Goal: Task Accomplishment & Management: Use online tool/utility

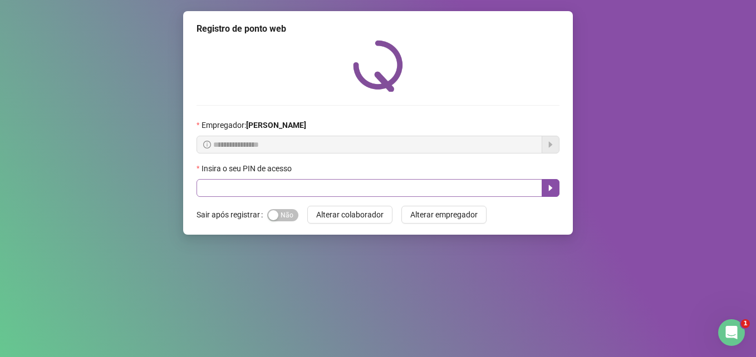
click at [300, 191] on input "text" at bounding box center [370, 188] width 346 height 18
click at [346, 193] on input "text" at bounding box center [370, 188] width 346 height 18
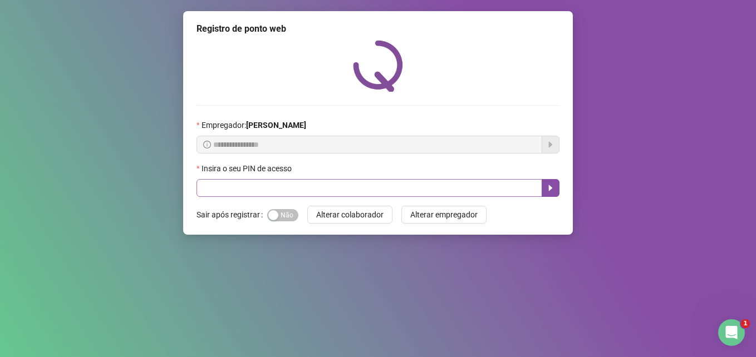
click at [394, 183] on input "text" at bounding box center [370, 188] width 346 height 18
click at [394, 193] on input "text" at bounding box center [370, 188] width 346 height 18
